Goal: Task Accomplishment & Management: Manage account settings

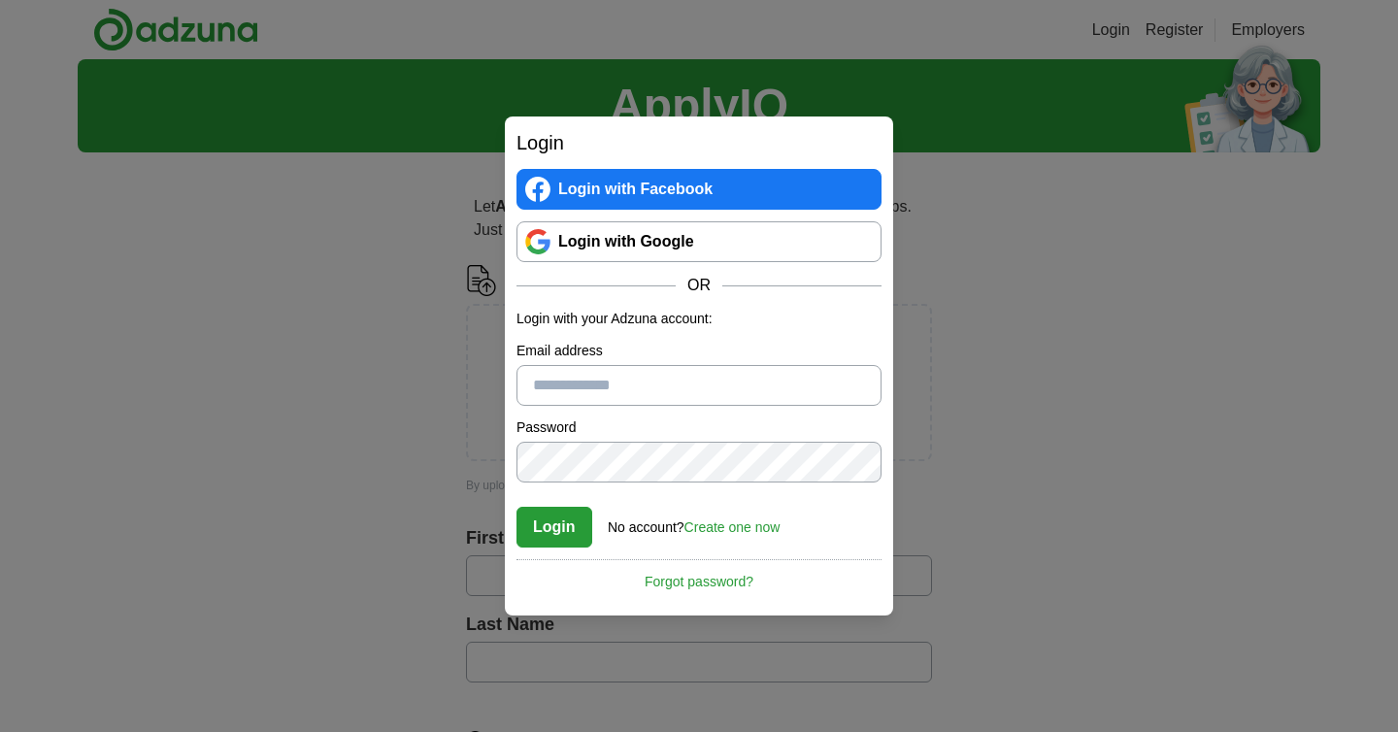
click at [592, 395] on input "Email address" at bounding box center [699, 385] width 365 height 41
type input "*"
click at [761, 529] on link "Create one now" at bounding box center [733, 527] width 96 height 16
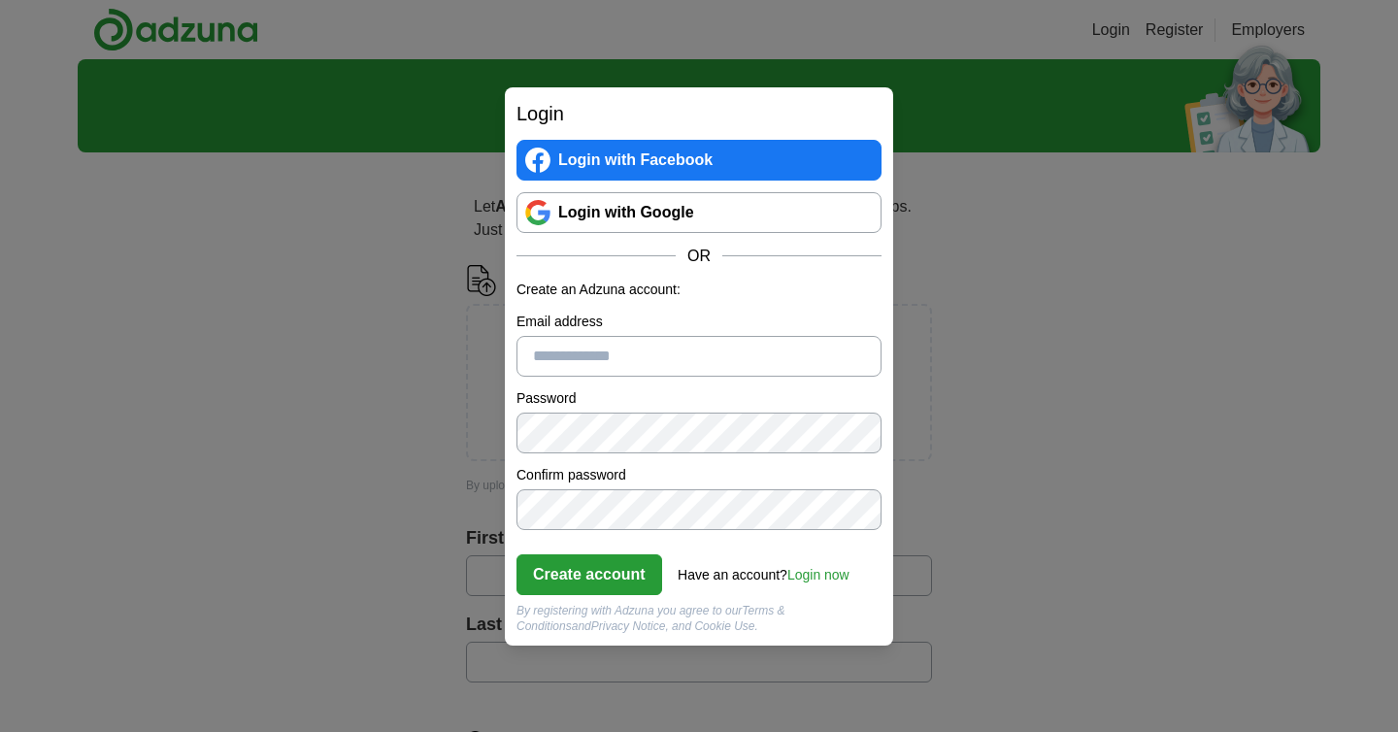
click at [610, 374] on input "Email address" at bounding box center [699, 356] width 365 height 41
type input "**********"
click at [587, 586] on button "Create account" at bounding box center [590, 574] width 146 height 41
click at [819, 580] on link "Login now" at bounding box center [818, 575] width 62 height 16
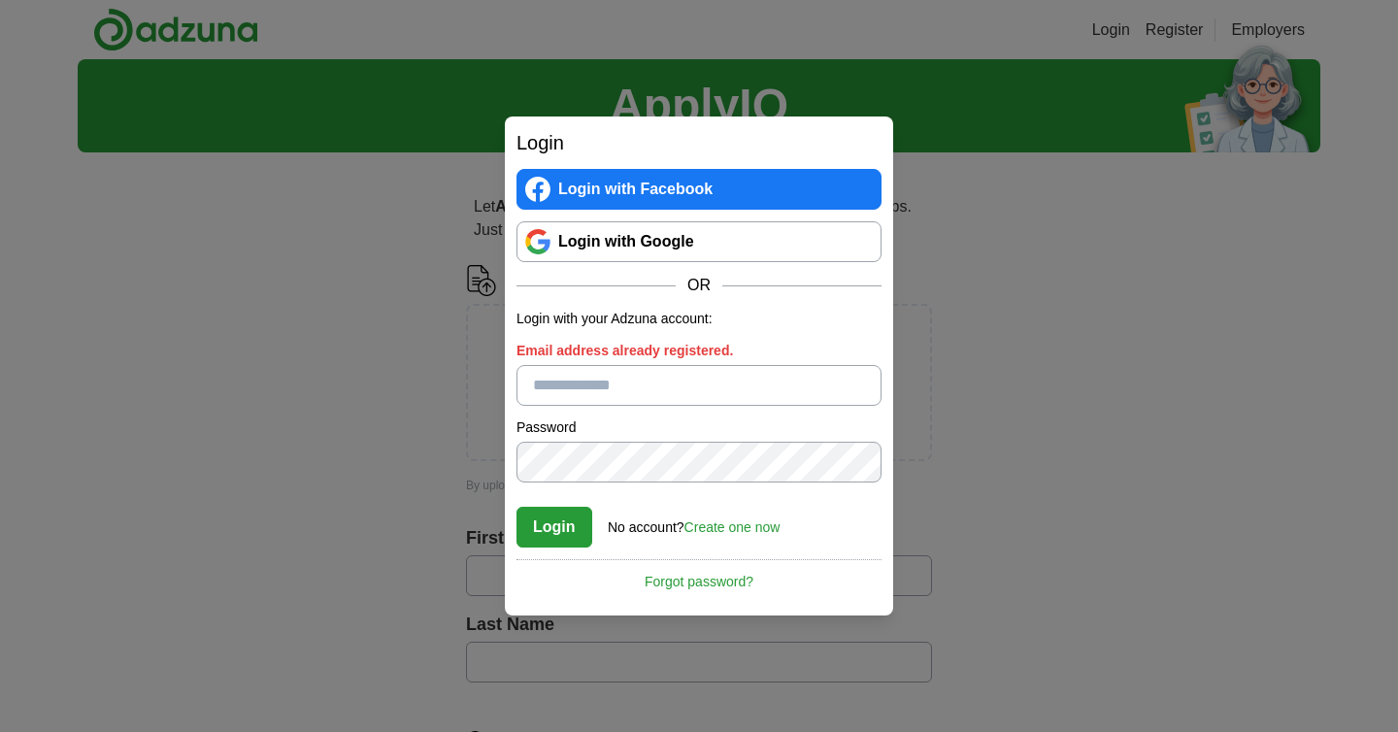
click at [624, 389] on input "Email address already registered." at bounding box center [699, 385] width 365 height 41
type input "**********"
click at [517, 507] on button "Login" at bounding box center [555, 527] width 76 height 41
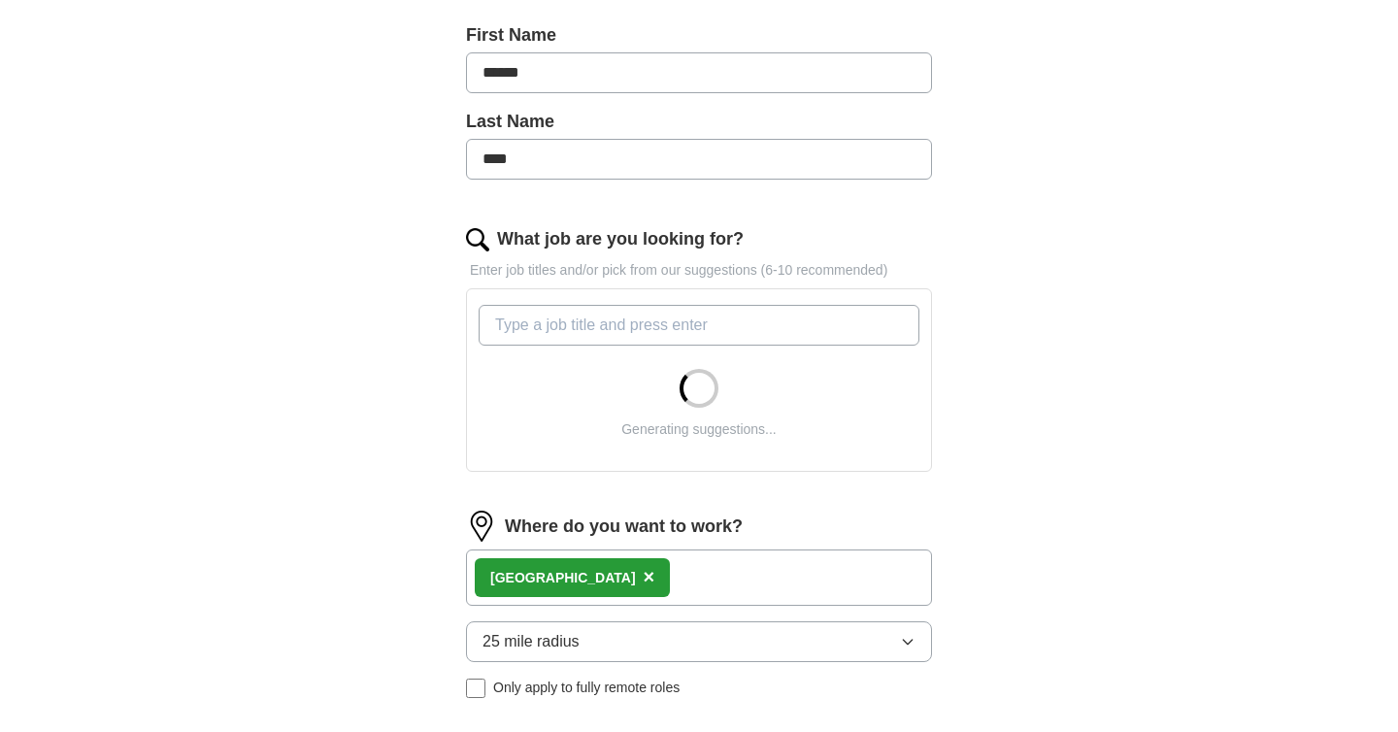
scroll to position [474, 0]
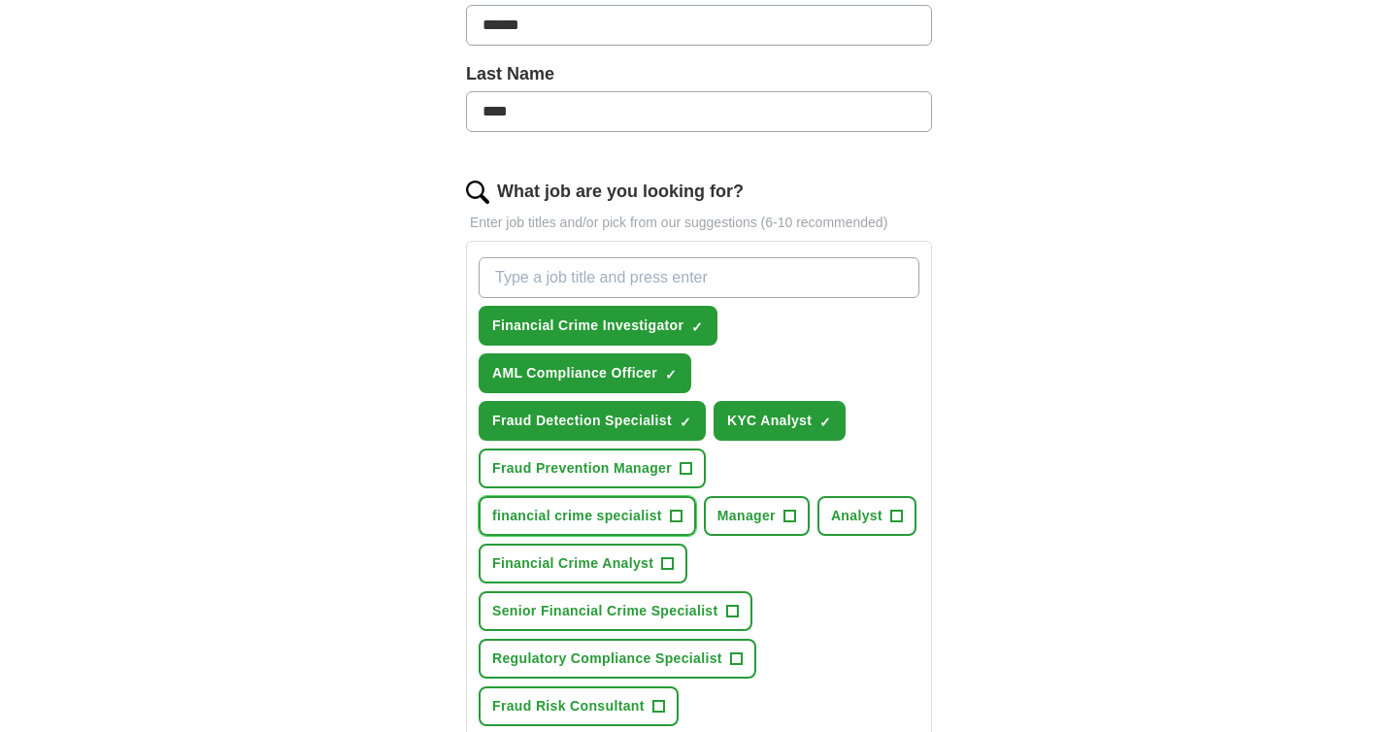
click at [611, 519] on span "financial crime specialist" at bounding box center [577, 516] width 170 height 20
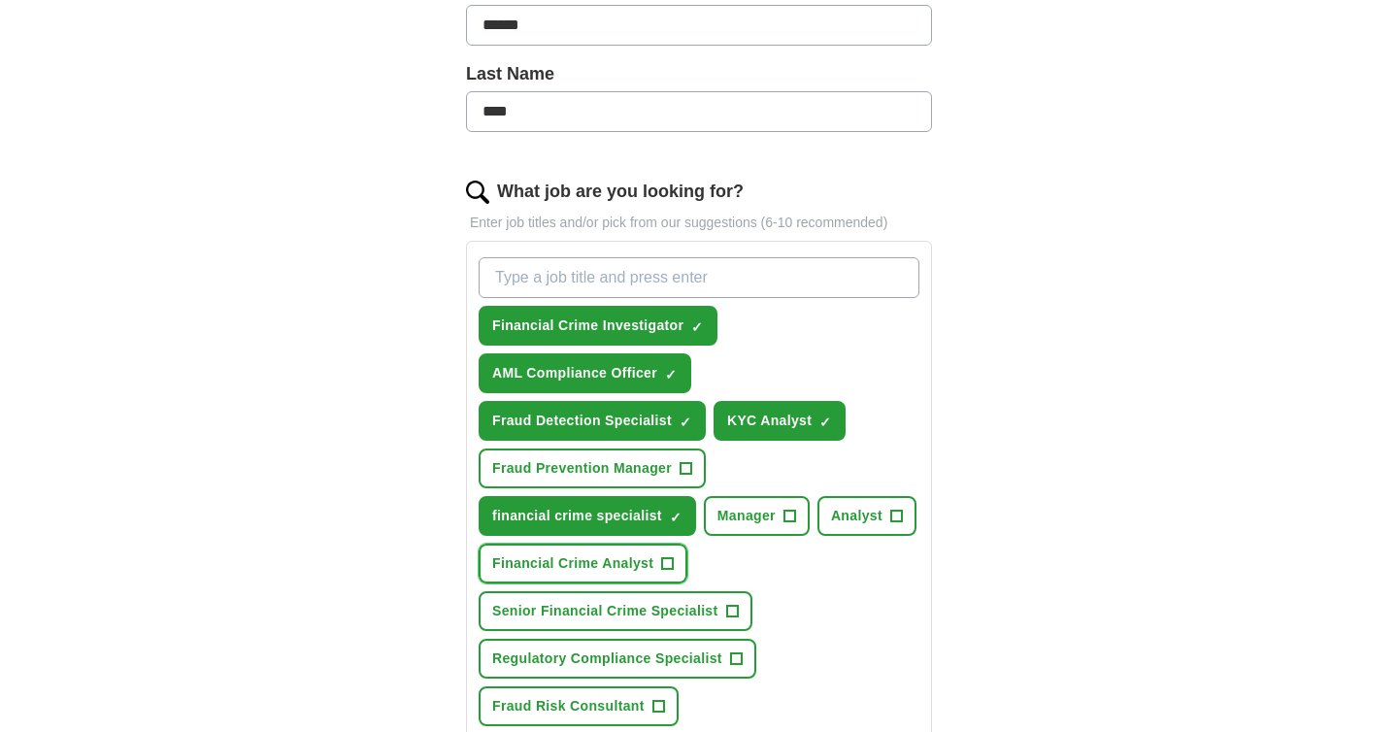
click at [604, 561] on span "Financial Crime Analyst" at bounding box center [572, 563] width 161 height 20
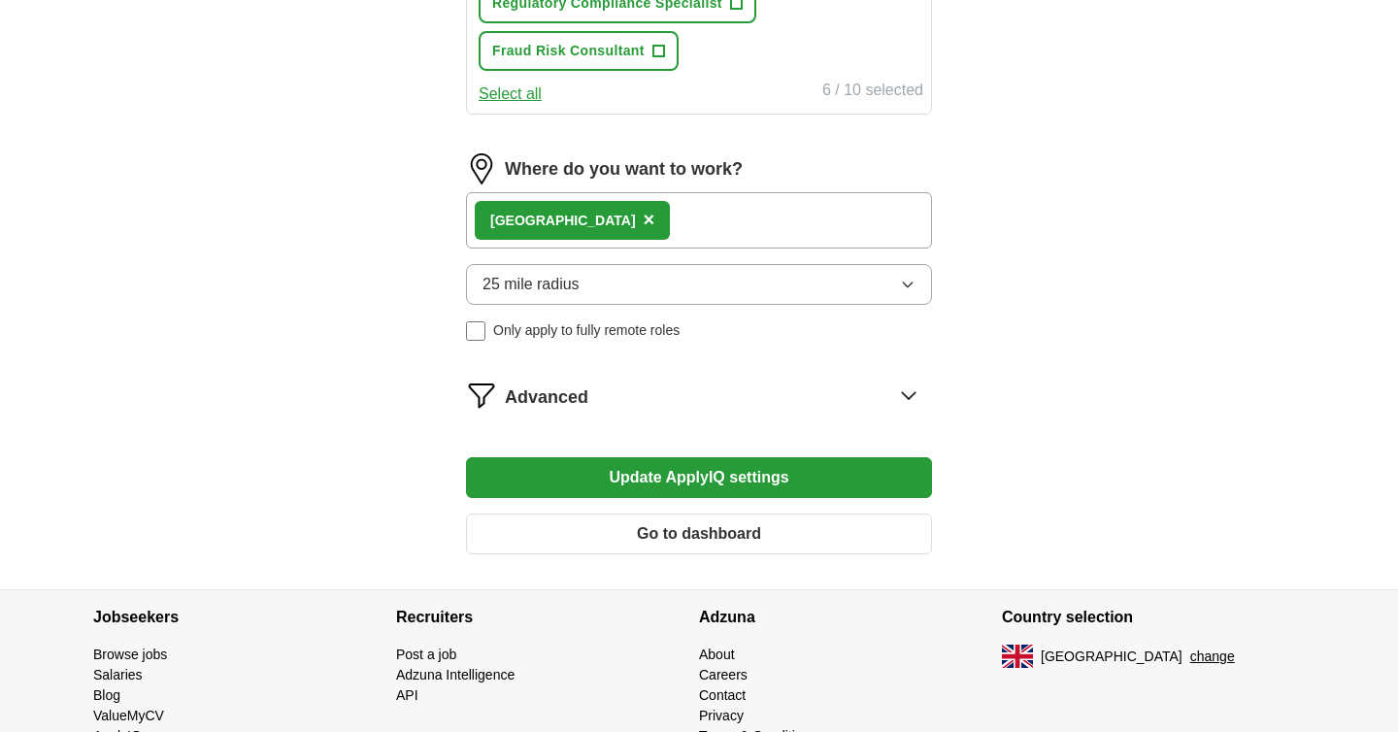
scroll to position [1135, 0]
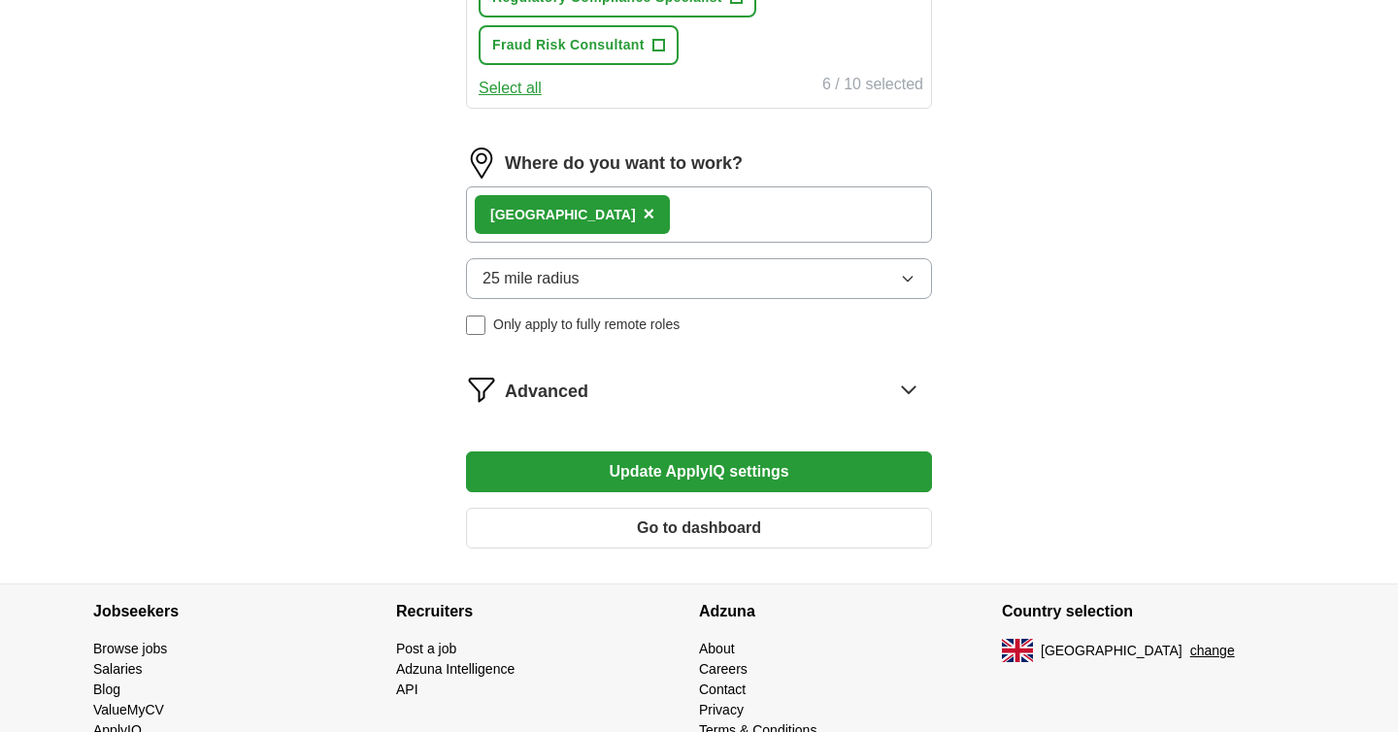
click at [641, 482] on button "Update ApplyIQ settings" at bounding box center [699, 471] width 466 height 41
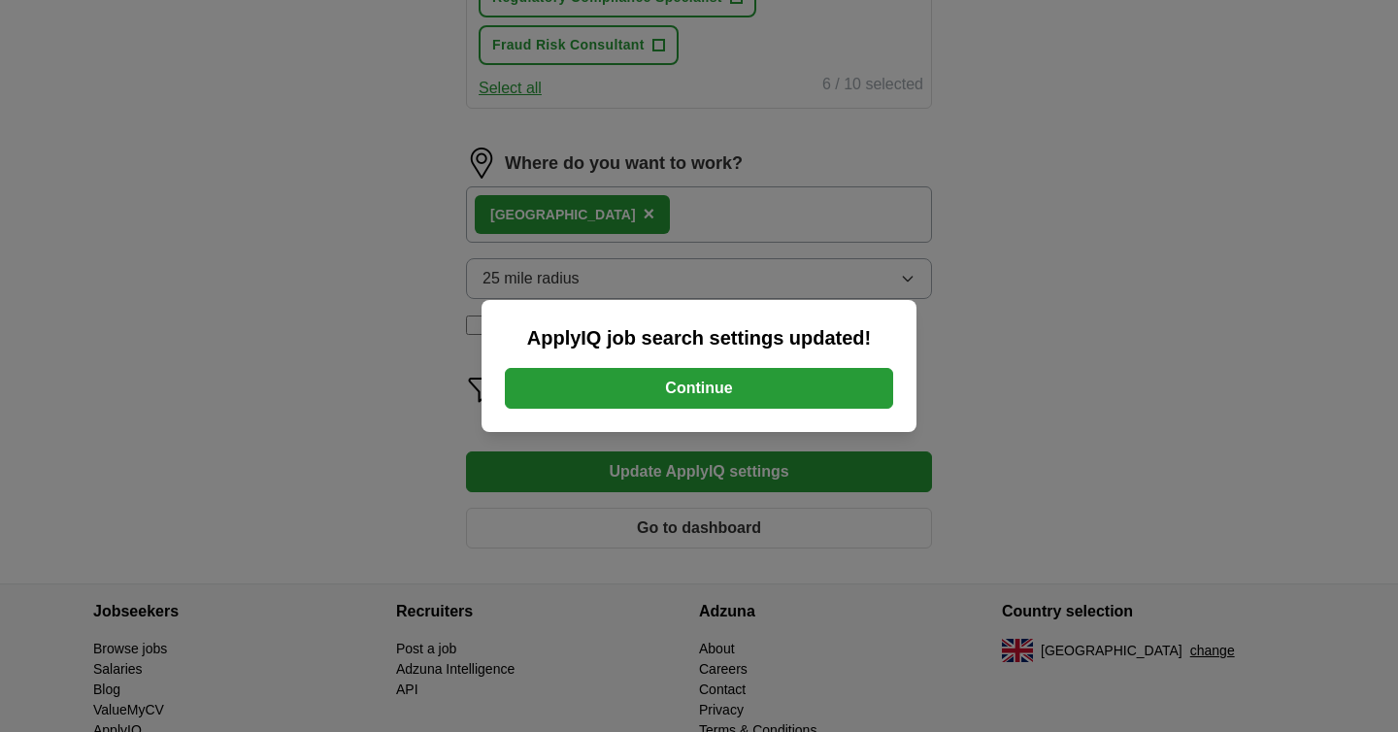
click at [695, 387] on button "Continue" at bounding box center [699, 388] width 388 height 41
